Goal: Information Seeking & Learning: Learn about a topic

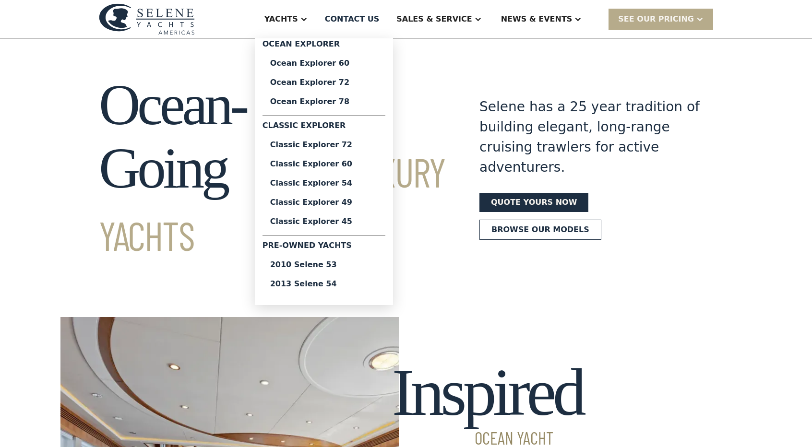
click at [317, 16] on div "Yachts" at bounding box center [286, 19] width 62 height 38
click at [341, 62] on div "Ocean Explorer 60" at bounding box center [323, 63] width 107 height 8
click at [351, 289] on link "2013 Selene 54" at bounding box center [323, 283] width 123 height 19
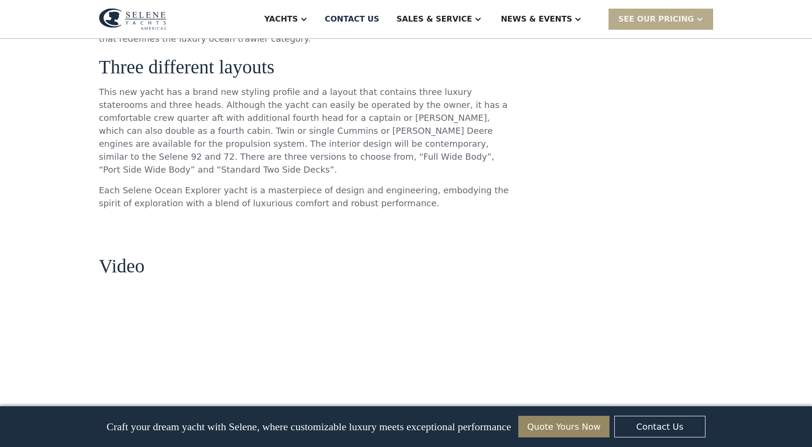
scroll to position [963, 0]
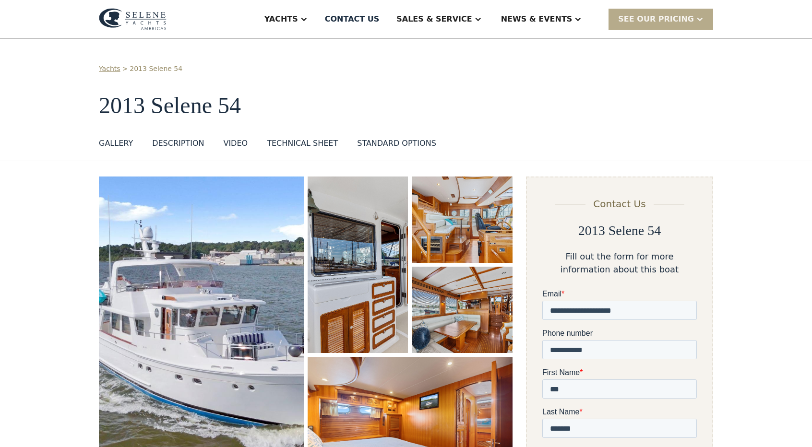
click at [348, 253] on img "open lightbox" at bounding box center [358, 265] width 100 height 177
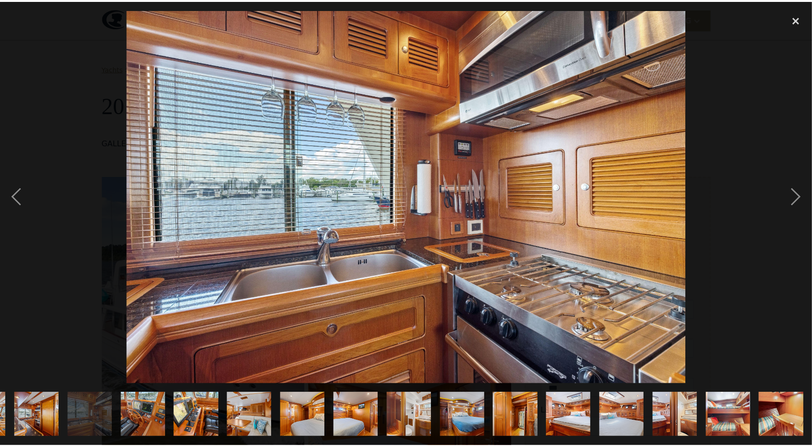
scroll to position [0, 746]
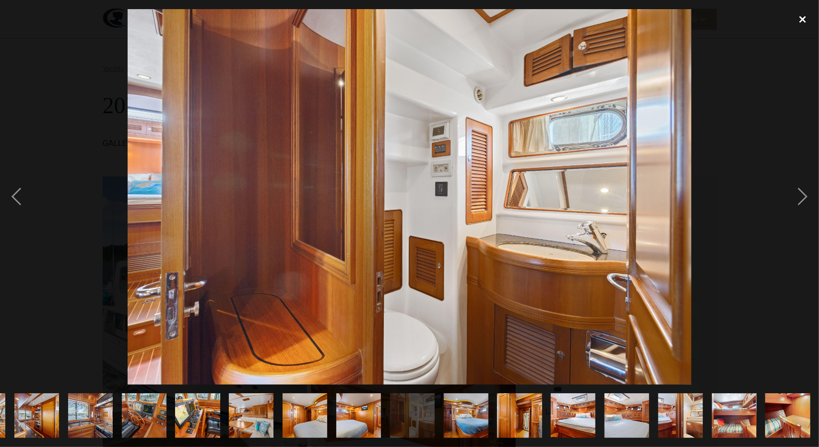
click at [802, 14] on div "close lightbox" at bounding box center [802, 19] width 33 height 21
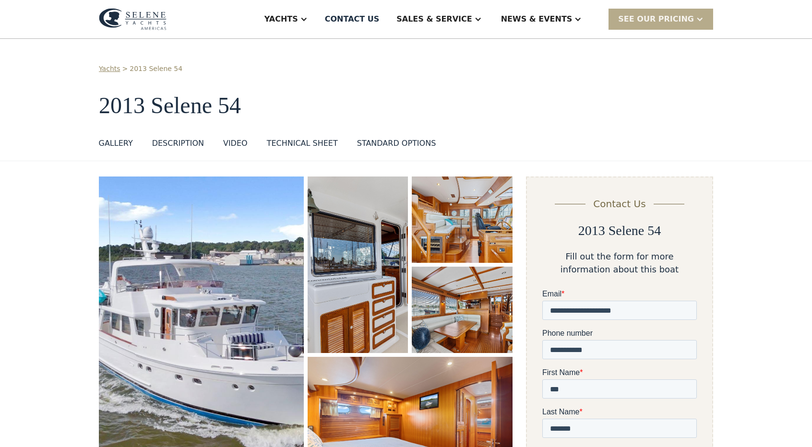
scroll to position [0, 0]
click at [534, 85] on div "Articles" at bounding box center [560, 87] width 123 height 8
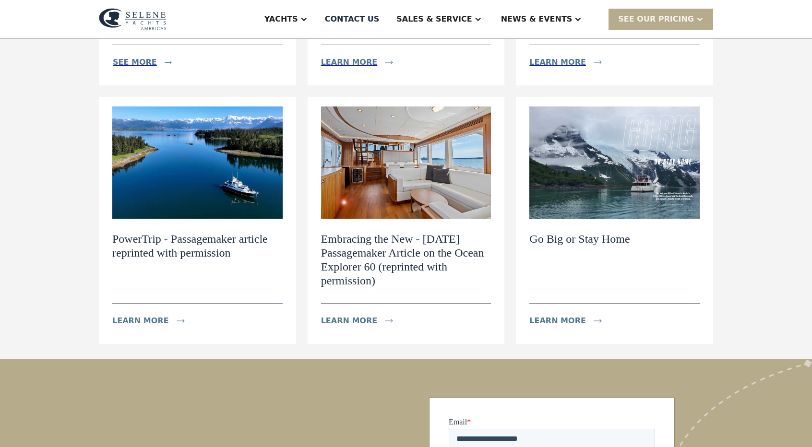
scroll to position [318, 0]
click at [152, 252] on h2 "PowerTrip - Passagemaker article reprinted with permission" at bounding box center [197, 246] width 170 height 28
click at [148, 316] on div "Learn more" at bounding box center [140, 321] width 57 height 12
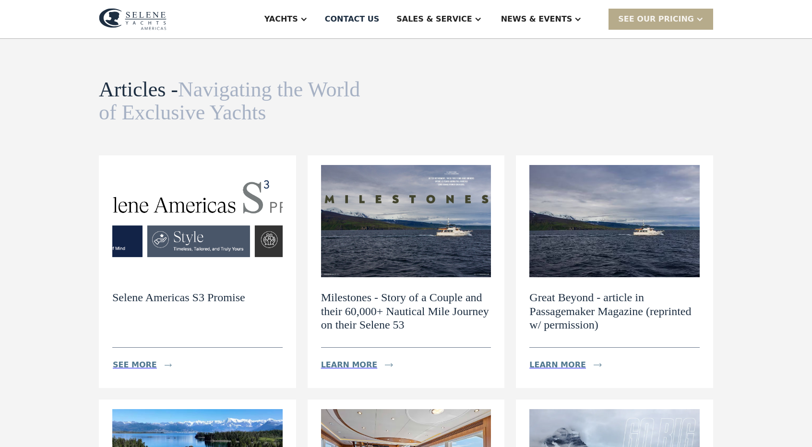
scroll to position [14, 0]
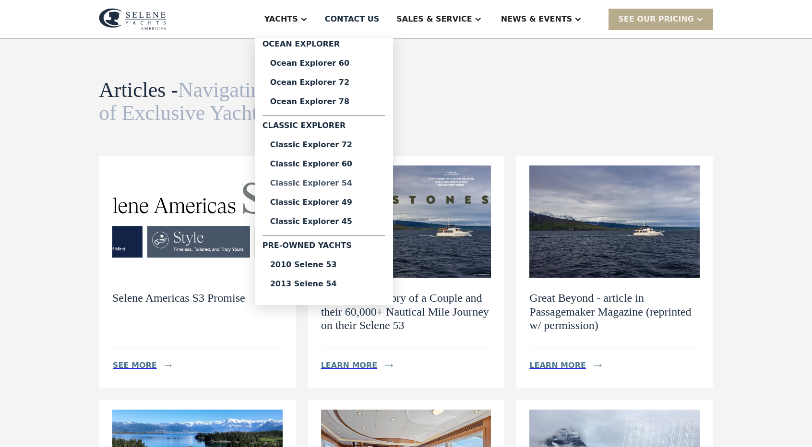
click at [362, 181] on div "Classic Explorer 54" at bounding box center [323, 183] width 107 height 8
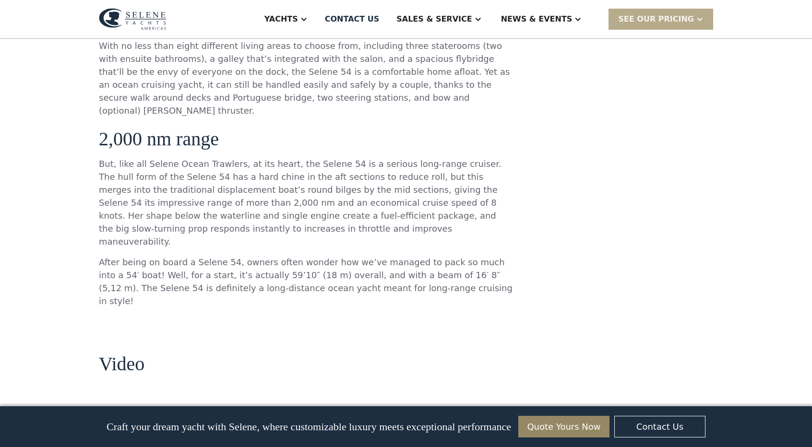
scroll to position [608, 0]
